Goal: Find specific page/section: Find specific page/section

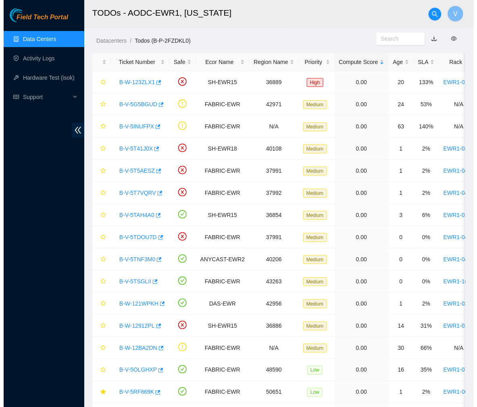
scroll to position [135, 0]
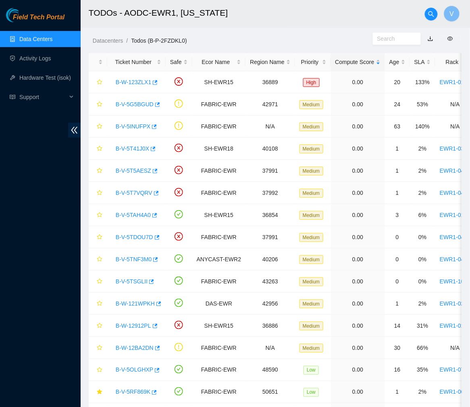
click at [39, 29] on div "Field Tech Portal Data Centers Activity Logs Hardware Test (isok) Support" at bounding box center [40, 207] width 81 height 399
click at [33, 42] on link "Data Centers" at bounding box center [35, 39] width 33 height 6
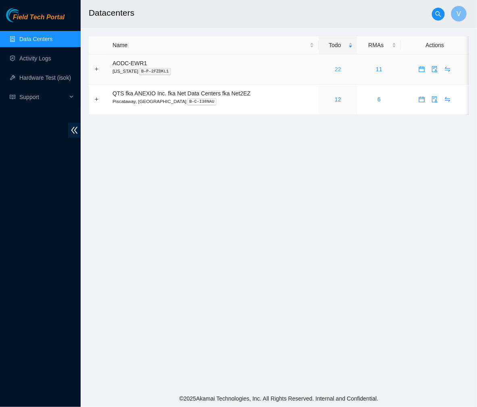
click at [338, 69] on link "22" at bounding box center [337, 69] width 6 height 6
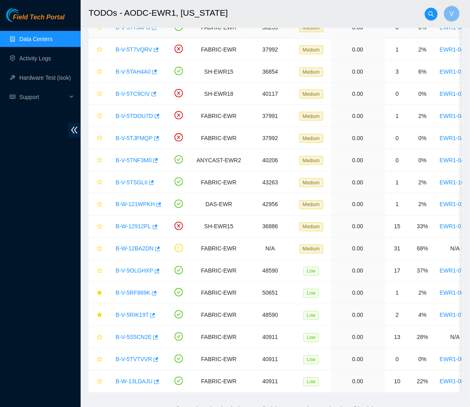
scroll to position [184, 0]
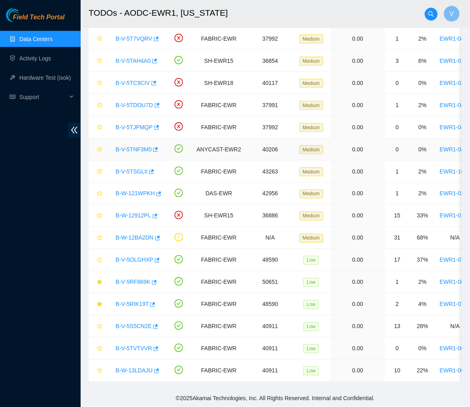
click at [137, 146] on link "B-V-5TNF3M0" at bounding box center [134, 149] width 36 height 6
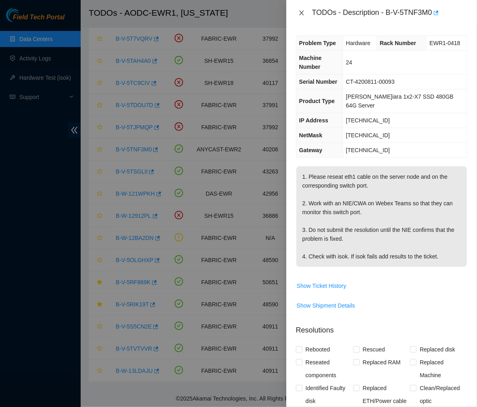
click at [301, 10] on icon "close" at bounding box center [301, 13] width 6 height 6
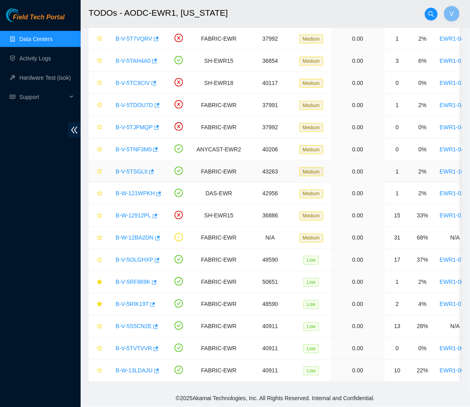
click at [132, 168] on link "B-V-5TSGLII" at bounding box center [132, 171] width 32 height 6
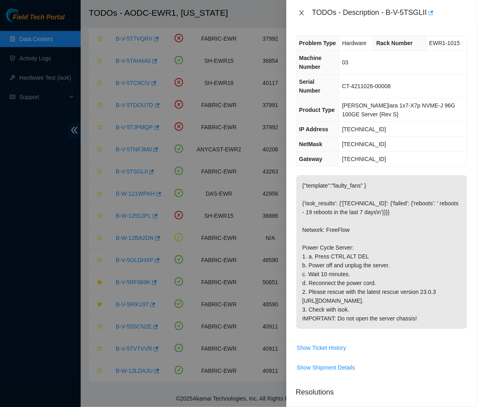
click at [300, 12] on icon "close" at bounding box center [301, 13] width 6 height 6
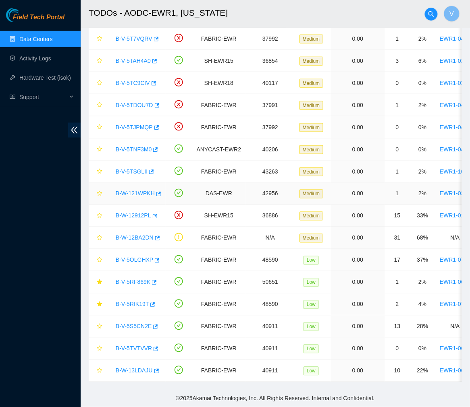
click at [132, 191] on link "B-W-121WPKH" at bounding box center [135, 194] width 39 height 6
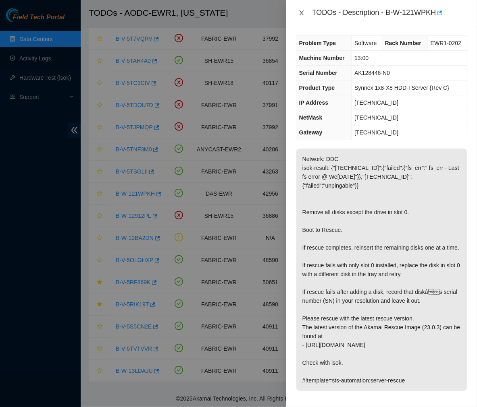
click at [299, 11] on icon "close" at bounding box center [301, 13] width 6 height 6
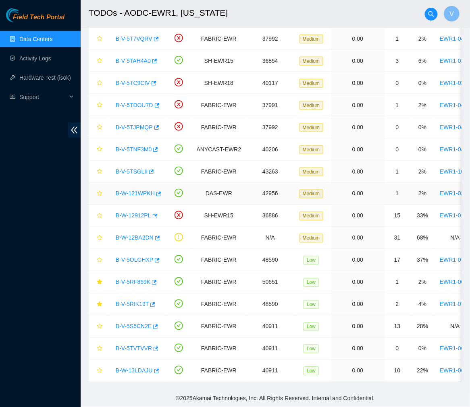
click at [130, 191] on link "B-W-121WPKH" at bounding box center [135, 194] width 39 height 6
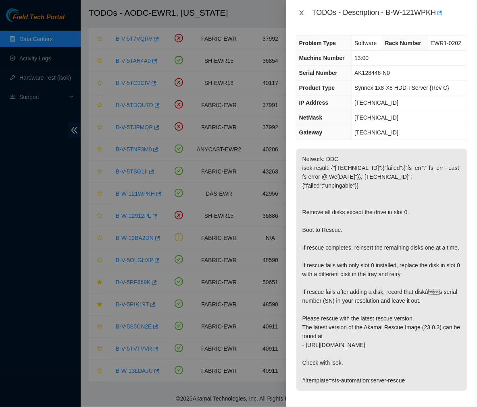
click at [303, 10] on icon "close" at bounding box center [301, 13] width 6 height 6
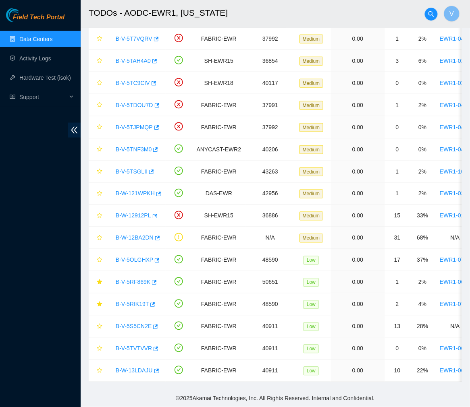
click at [19, 41] on link "Data Centers" at bounding box center [35, 39] width 33 height 6
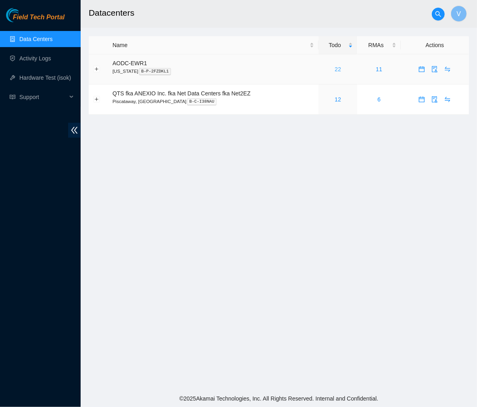
click at [335, 69] on link "22" at bounding box center [337, 69] width 6 height 6
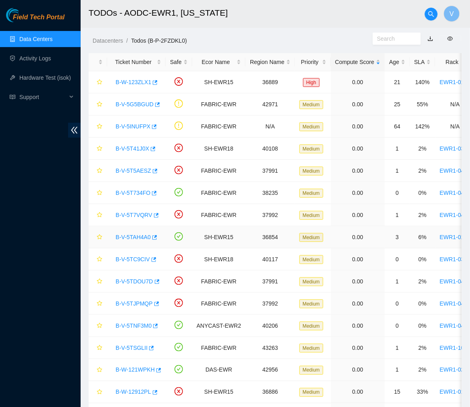
scroll to position [184, 0]
